Goal: Information Seeking & Learning: Learn about a topic

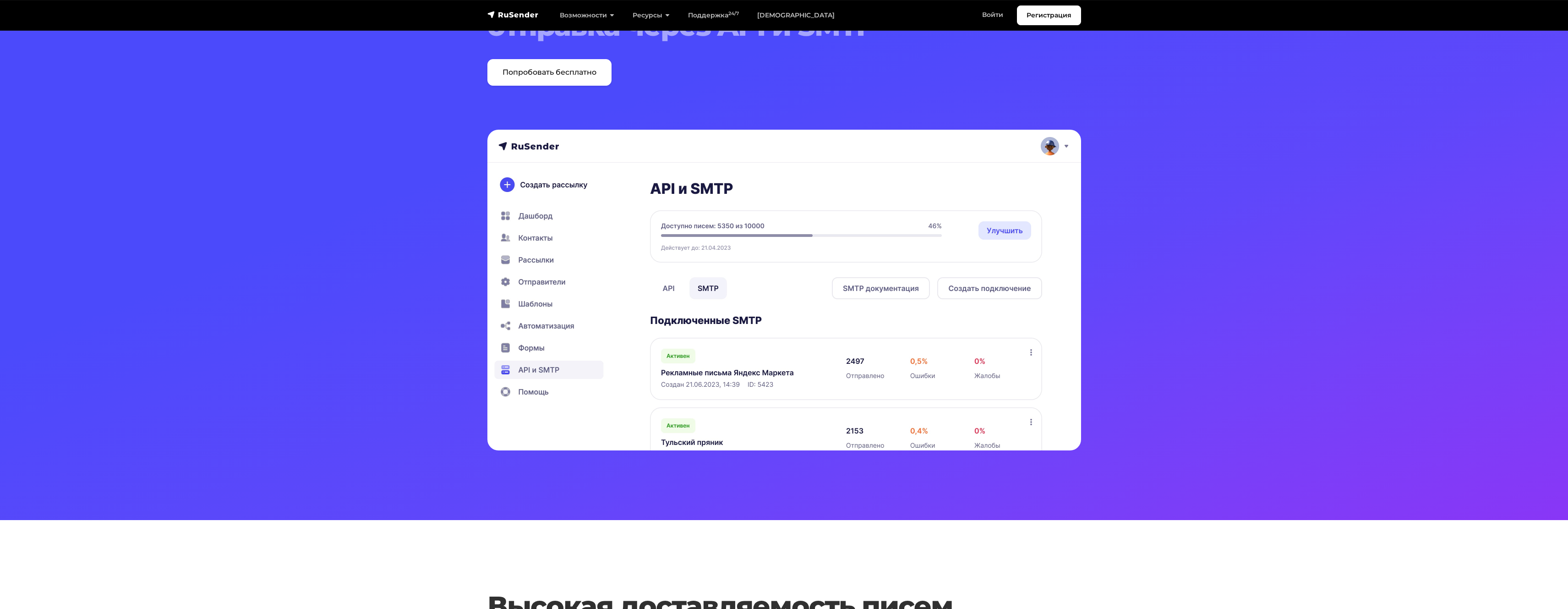
scroll to position [57, 0]
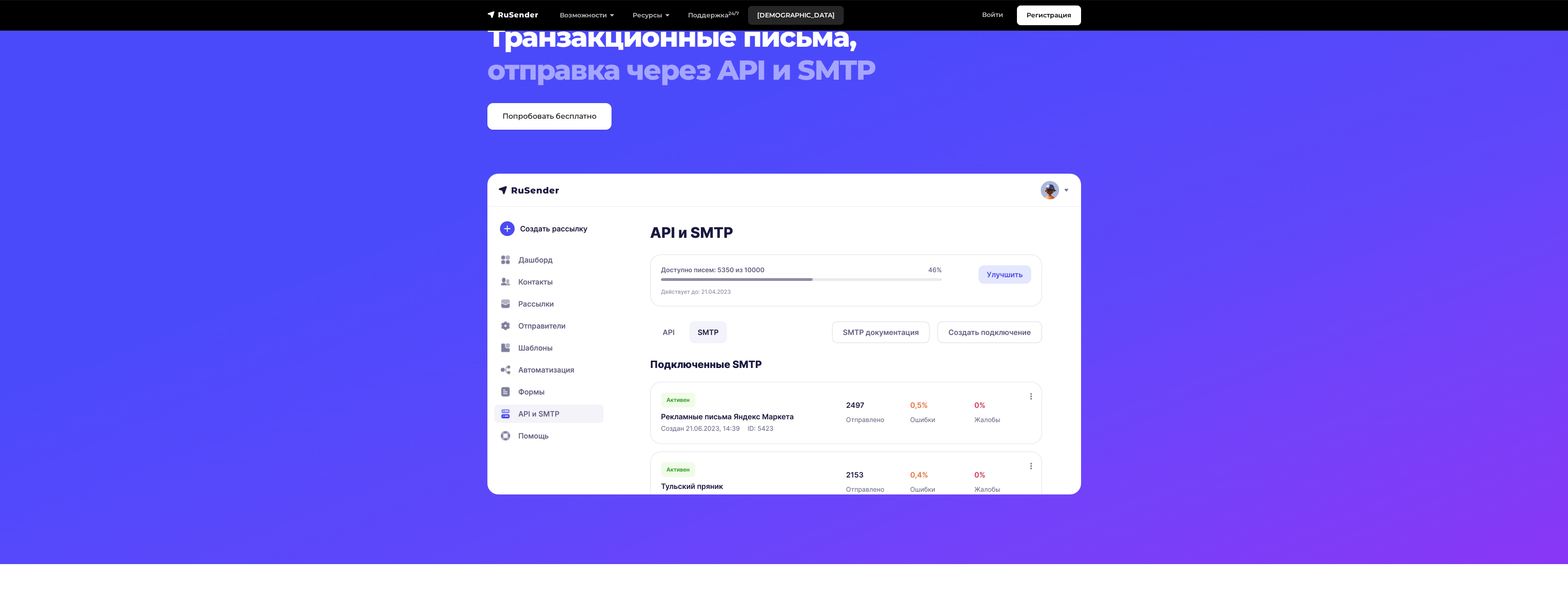
click at [759, 9] on link "[DEMOGRAPHIC_DATA]" at bounding box center [795, 15] width 96 height 19
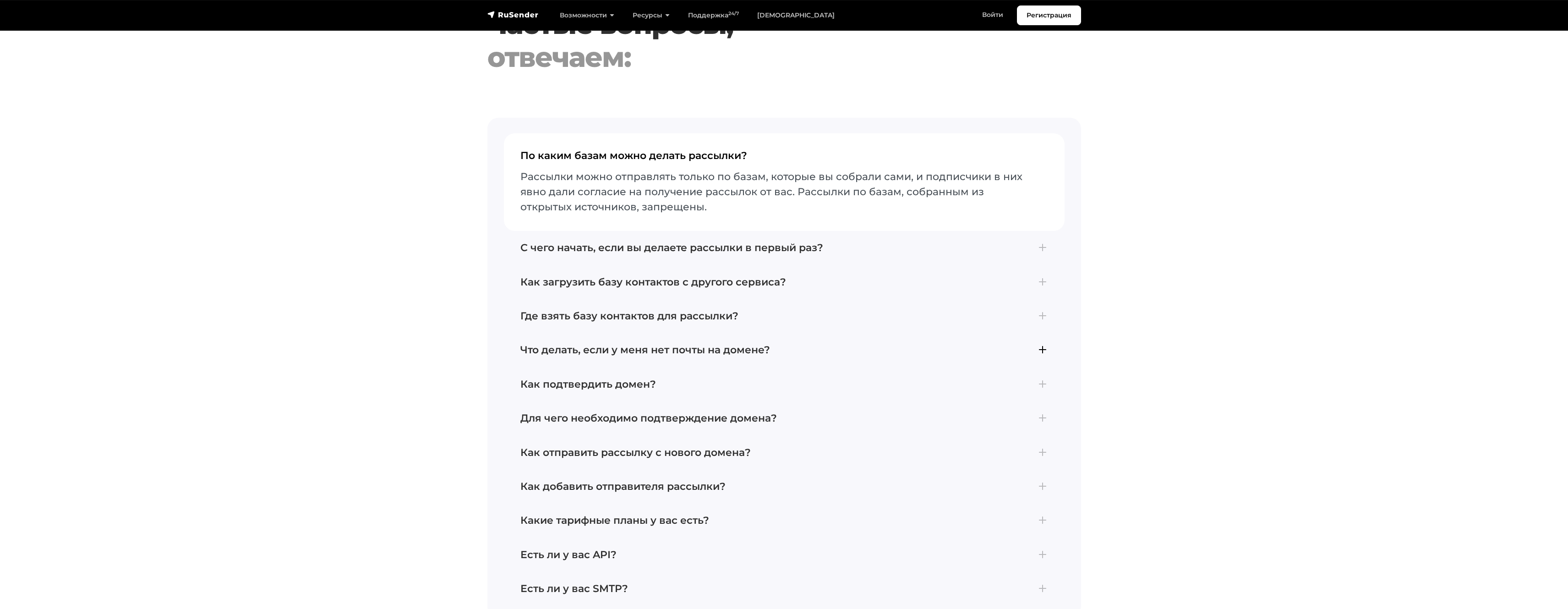
scroll to position [1929, 0]
